Goal: Task Accomplishment & Management: Manage account settings

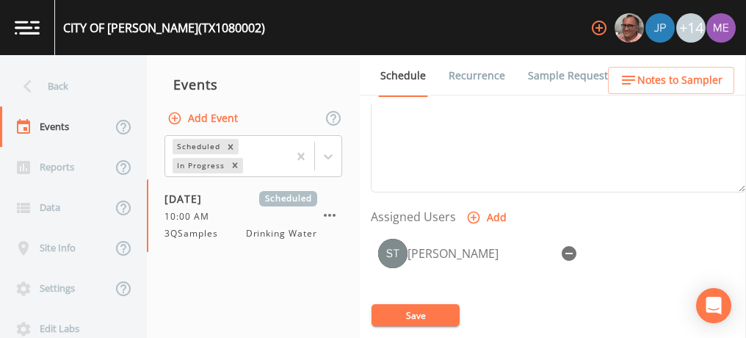
scroll to position [534, 0]
click at [398, 320] on button "Save" at bounding box center [416, 315] width 88 height 22
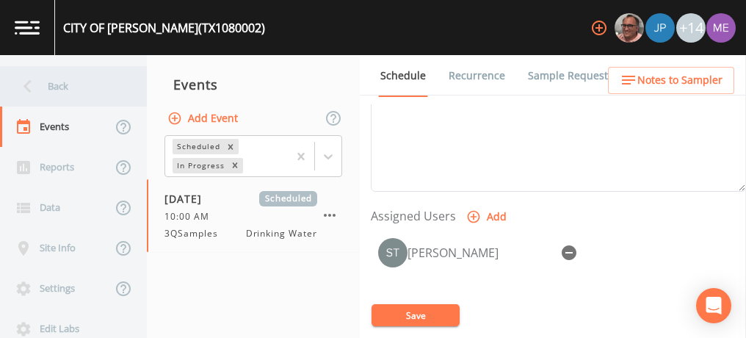
click at [53, 83] on div "Back" at bounding box center [66, 86] width 132 height 40
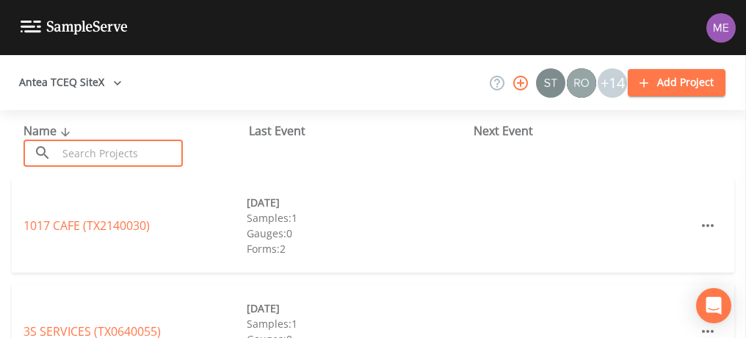
click at [89, 148] on input "text" at bounding box center [120, 153] width 126 height 27
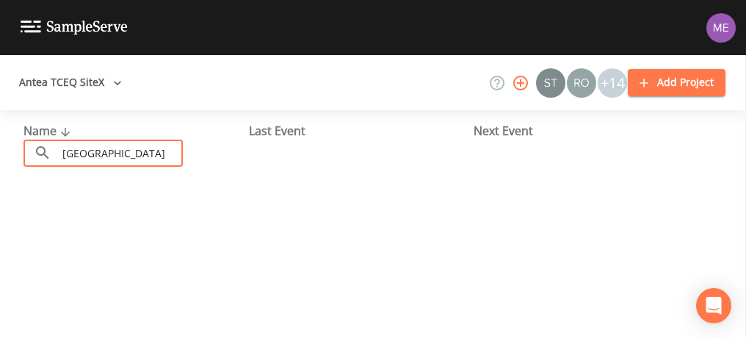
click at [148, 154] on input "[GEOGRAPHIC_DATA]" at bounding box center [120, 153] width 126 height 27
click at [89, 153] on input "[GEOGRAPHIC_DATA]" at bounding box center [120, 153] width 126 height 27
click at [135, 151] on input "[GEOGRAPHIC_DATA]" at bounding box center [120, 153] width 126 height 27
click at [93, 153] on input "north ridge sub division" at bounding box center [120, 153] width 126 height 27
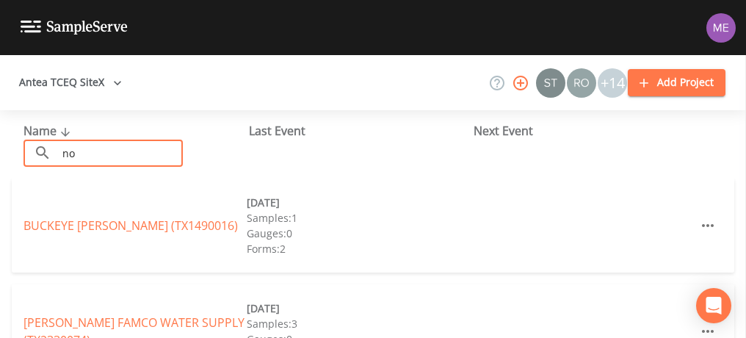
type input "n"
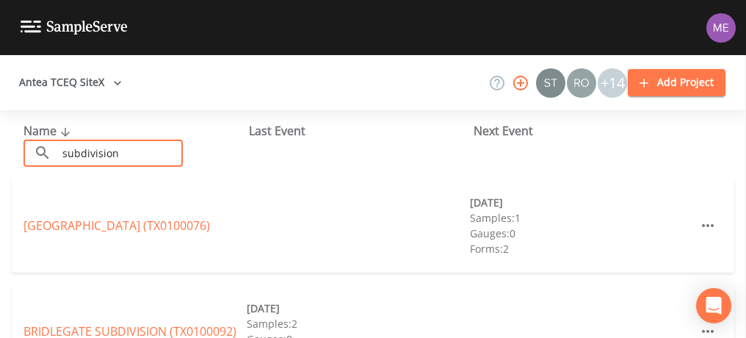
drag, startPoint x: 215, startPoint y: 255, endPoint x: 119, endPoint y: 153, distance: 140.3
click at [119, 153] on input "subdivision" at bounding box center [120, 153] width 126 height 27
type input "s"
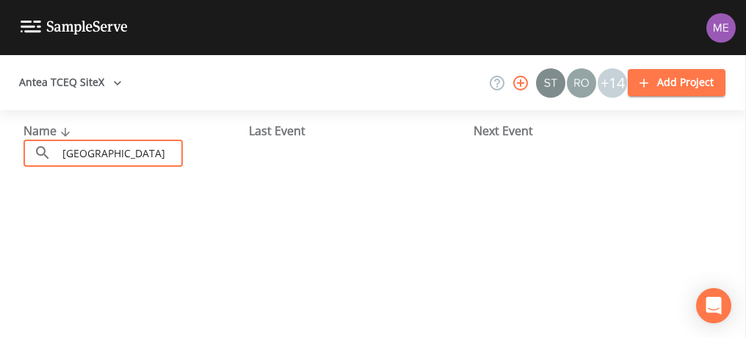
click at [124, 152] on input "[GEOGRAPHIC_DATA]" at bounding box center [120, 153] width 126 height 27
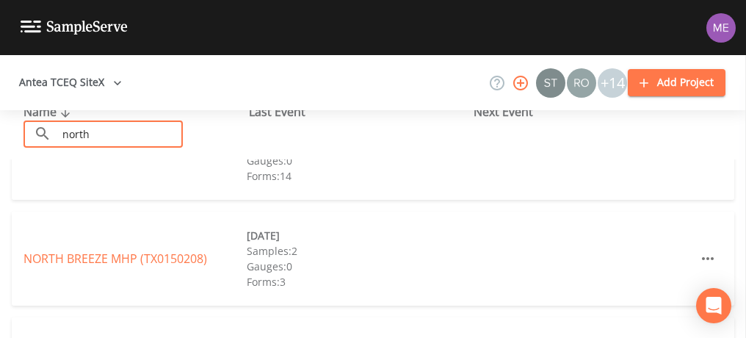
scroll to position [68, 0]
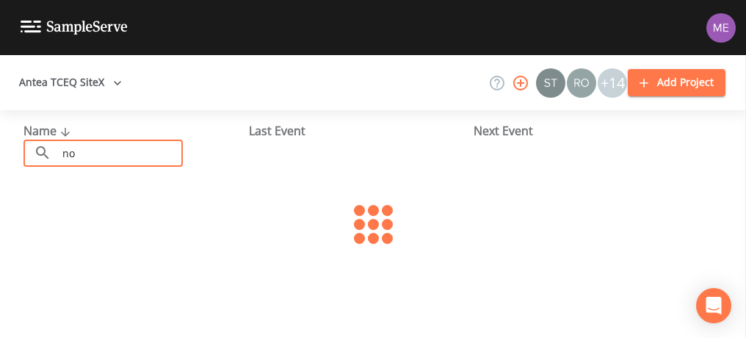
type input "n"
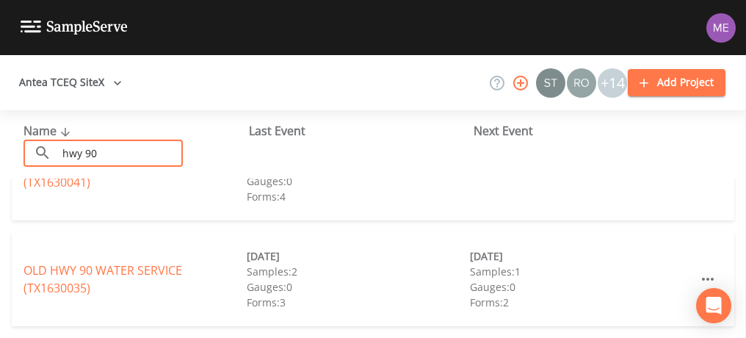
scroll to position [51, 0]
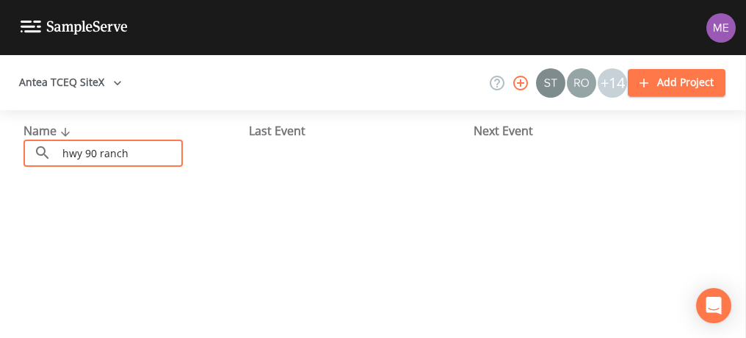
type input "hwy 90 ranch"
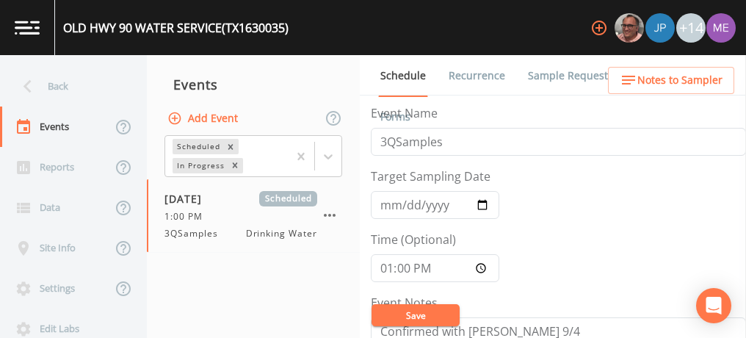
scroll to position [565, 0]
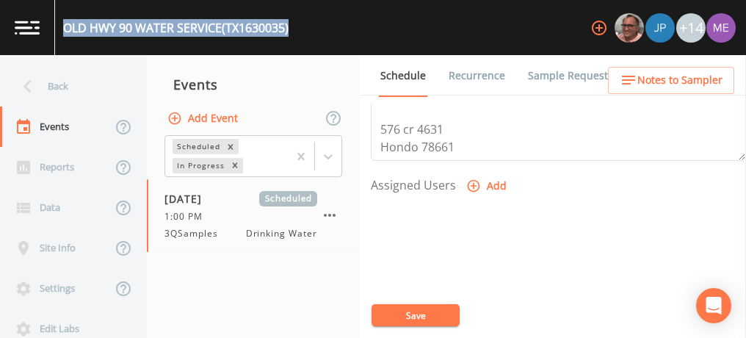
drag, startPoint x: 65, startPoint y: 28, endPoint x: 297, endPoint y: 31, distance: 231.4
click at [297, 31] on div "OLD HWY 90 WATER SERVICE (TX1630035) +14" at bounding box center [373, 27] width 746 height 55
copy div "OLD HWY 90 WATER SERVICE (TX1630035)"
click at [471, 180] on icon "button" at bounding box center [473, 185] width 15 height 15
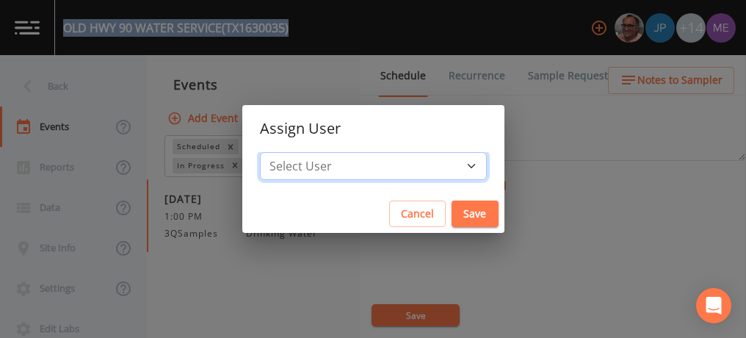
click at [449, 167] on select "Select User [PERSON_NAME] [PERSON_NAME] [PERSON_NAME] [PERSON_NAME] [PERSON_NAM…" at bounding box center [373, 166] width 227 height 28
select select "82fcd260-406f-4720-af66-0de7f1917f1c"
click at [282, 152] on select "Select User Mike Franklin Joshua gere Paul Lauren Saenz David Weber Zachary Eva…" at bounding box center [373, 166] width 227 height 28
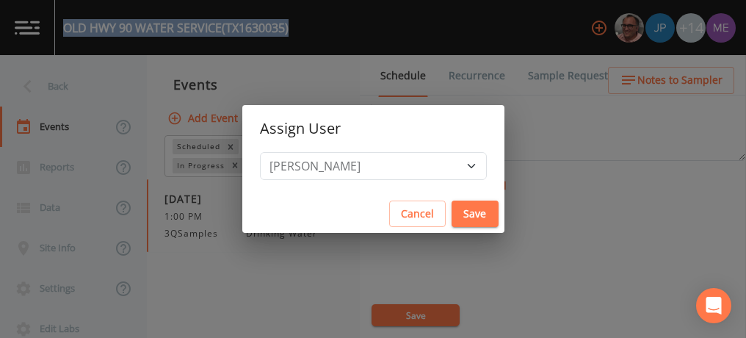
click at [452, 217] on button "Save" at bounding box center [475, 214] width 47 height 27
select select
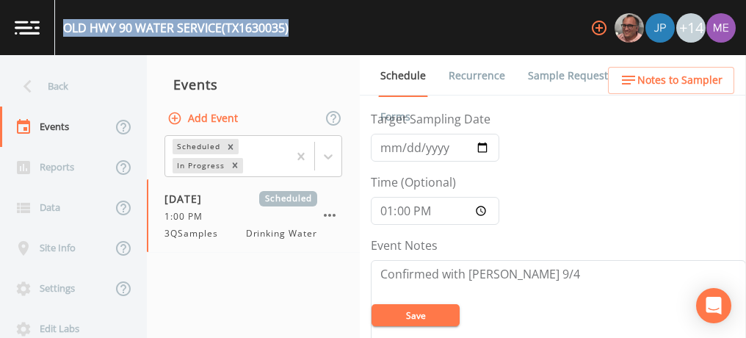
scroll to position [57, 0]
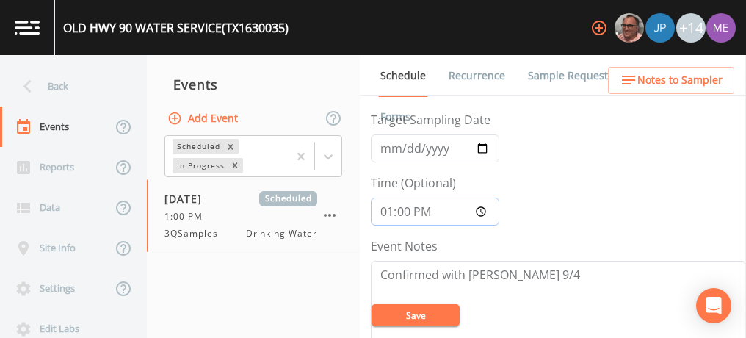
click at [383, 204] on input "13:00:00" at bounding box center [435, 212] width 129 height 28
type input "08:00"
click at [403, 154] on input "2025-09-10" at bounding box center [435, 148] width 129 height 28
type input "[DATE]"
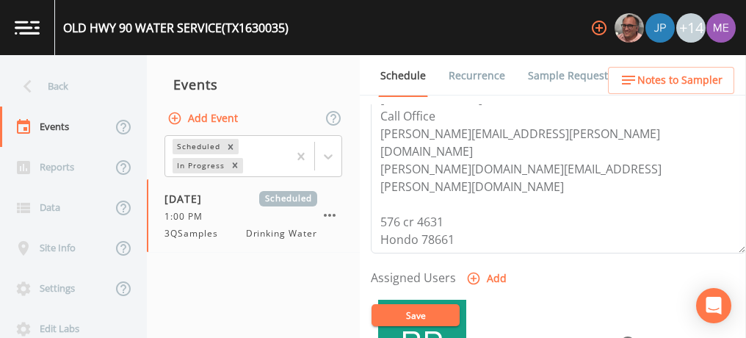
scroll to position [612, 0]
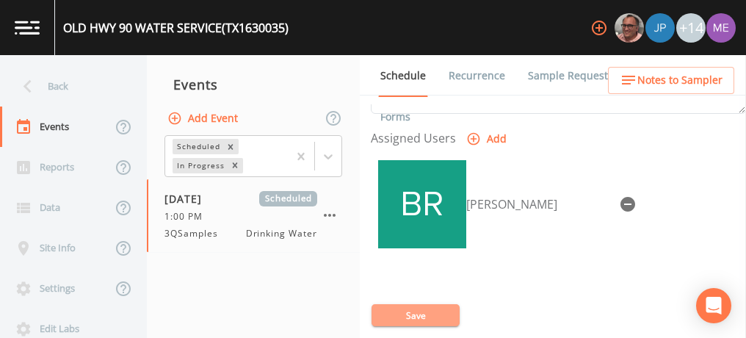
click at [403, 311] on button "Save" at bounding box center [416, 315] width 88 height 22
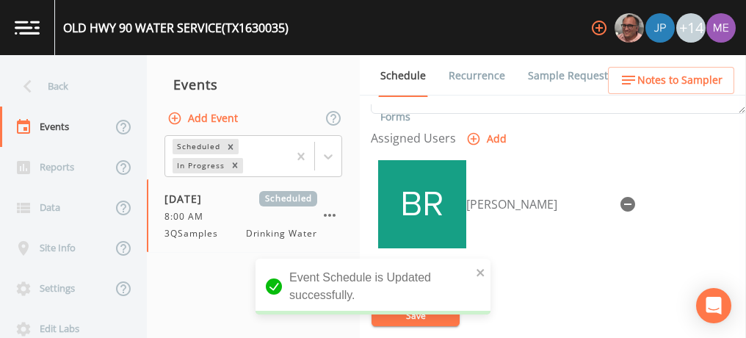
click at [536, 79] on link "Sample Requests" at bounding box center [571, 75] width 90 height 41
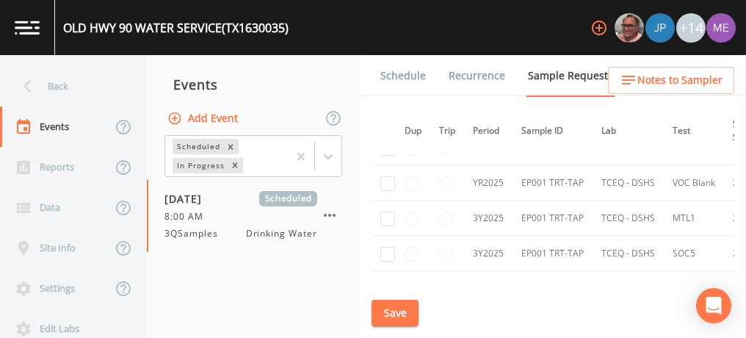
scroll to position [1055, 9]
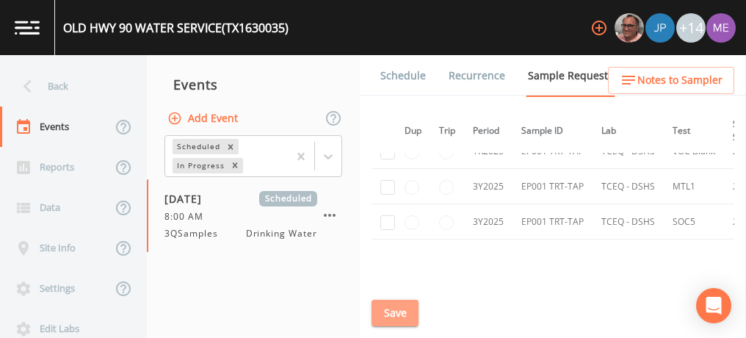
click at [386, 310] on button "Save" at bounding box center [395, 313] width 47 height 27
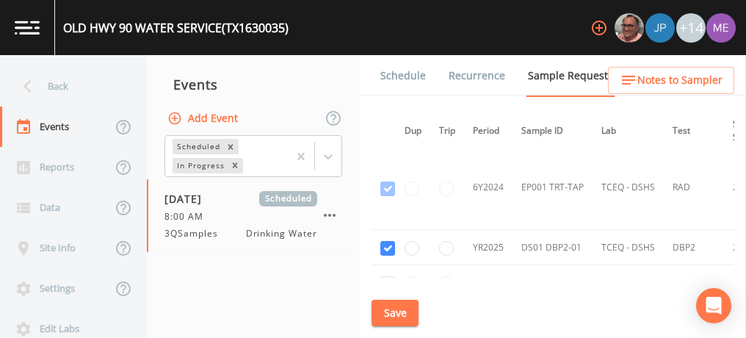
scroll to position [851, 9]
click at [384, 321] on button "Save" at bounding box center [395, 313] width 47 height 27
click at [387, 79] on link "Schedule" at bounding box center [403, 75] width 50 height 41
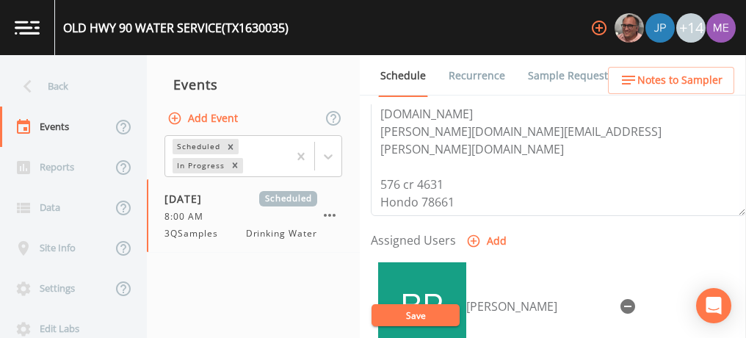
scroll to position [526, 0]
